Goal: Complete application form: Complete application form

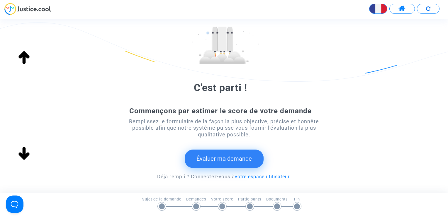
scroll to position [82, 0]
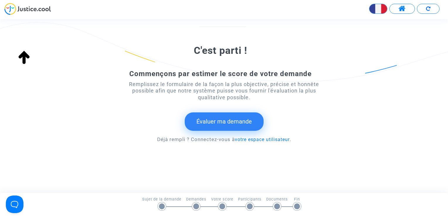
click at [224, 120] on button "Évaluer ma demande" at bounding box center [224, 122] width 79 height 18
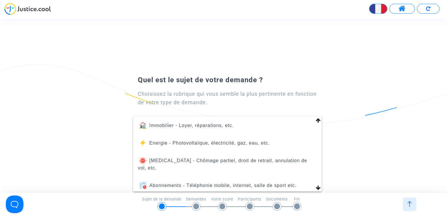
scroll to position [67, 0]
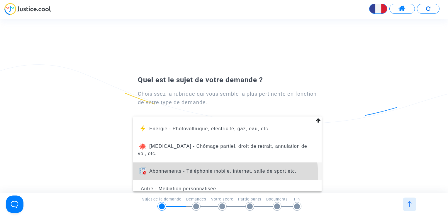
click at [224, 169] on span "Abonnements - Téléphonie mobile, internet, salle de sport etc." at bounding box center [227, 172] width 179 height 18
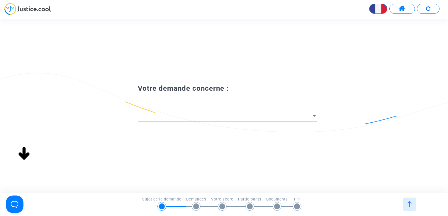
scroll to position [0, 0]
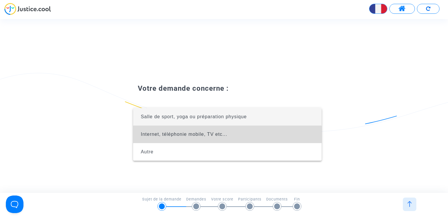
click at [196, 136] on span "Internet, téléphonie mobile, TV etc..." at bounding box center [184, 134] width 86 height 5
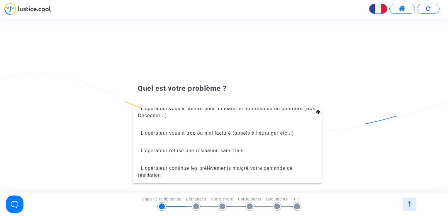
scroll to position [87, 0]
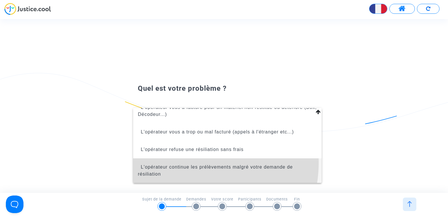
click at [188, 163] on span "L'opérateur continue les prélèvements malgré votre demande de résiliation" at bounding box center [227, 171] width 179 height 25
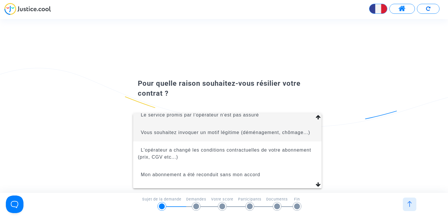
scroll to position [6, 0]
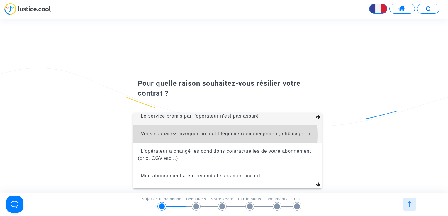
click at [210, 135] on span "Vous souhaitez invoquer un motif légitime (déménagement, chômage...)" at bounding box center [225, 133] width 169 height 5
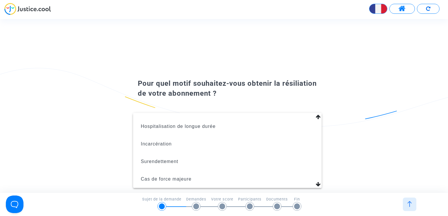
scroll to position [73, 0]
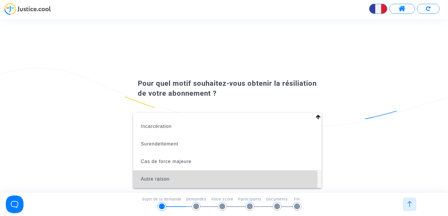
click at [183, 179] on span "Autre raison" at bounding box center [227, 180] width 179 height 18
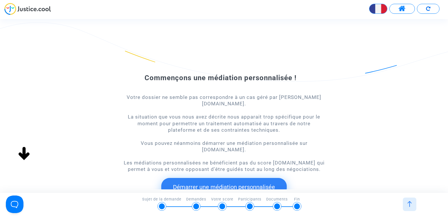
click at [235, 178] on button "Démarrer une médiation personnalisée" at bounding box center [223, 187] width 125 height 18
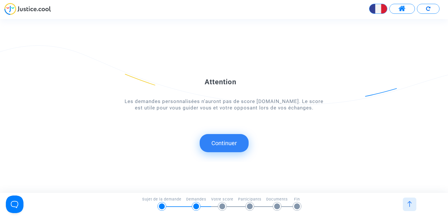
click at [233, 142] on button "Continuer" at bounding box center [224, 143] width 49 height 18
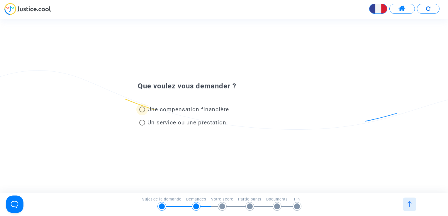
click at [141, 110] on span at bounding box center [142, 110] width 6 height 6
click at [142, 113] on input "Une compensation financière" at bounding box center [142, 113] width 0 height 0
radio input "true"
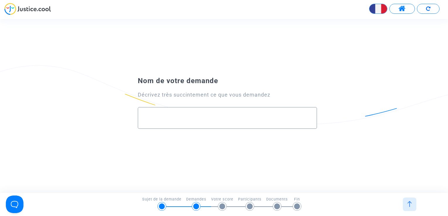
click at [152, 121] on input "text" at bounding box center [227, 118] width 167 height 7
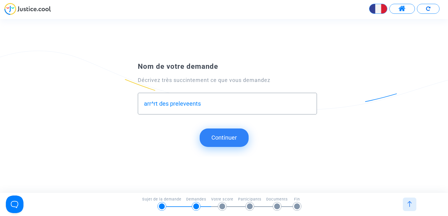
type input "arr^rt des preleveents"
click at [227, 140] on button "Continuer" at bounding box center [224, 138] width 49 height 18
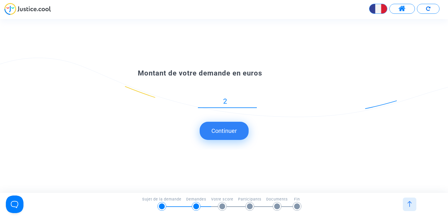
type input "22"
type input "22.00"
click at [222, 129] on button "Continuer" at bounding box center [224, 131] width 49 height 18
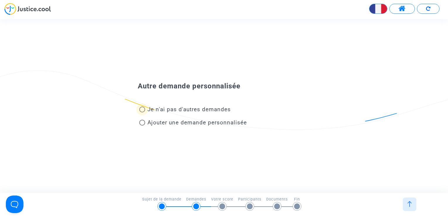
click at [141, 110] on span at bounding box center [142, 110] width 6 height 6
click at [142, 113] on input "Je n'ai pas d'autres demandes" at bounding box center [142, 113] width 0 height 0
radio input "true"
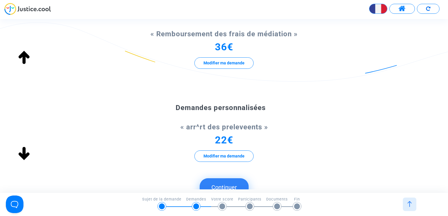
scroll to position [100, 0]
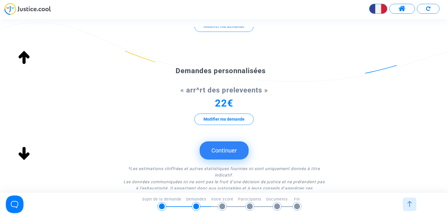
click at [227, 152] on button "Continuer" at bounding box center [224, 151] width 49 height 18
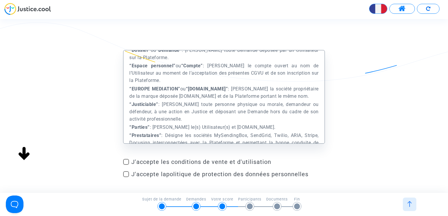
scroll to position [259, 0]
click at [127, 161] on span at bounding box center [126, 162] width 6 height 6
click at [126, 165] on input "J'accepte les conditions de vente et d'utilisation" at bounding box center [126, 165] width 0 height 0
checkbox input "true"
click at [126, 175] on span at bounding box center [126, 174] width 6 height 6
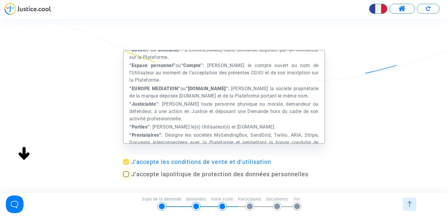
click at [126, 177] on input "J'accepte la politique de protection des données personnelles" at bounding box center [126, 177] width 0 height 0
checkbox input "true"
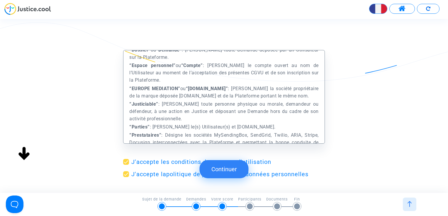
click at [227, 167] on button "Continuer" at bounding box center [224, 169] width 49 height 18
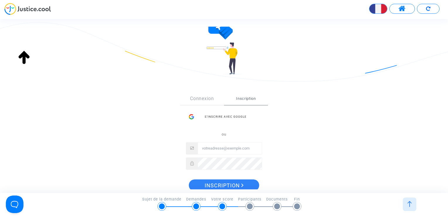
scroll to position [86, 0]
